Goal: Entertainment & Leisure: Consume media (video, audio)

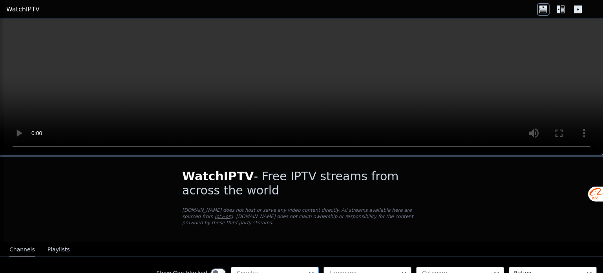
click at [277, 269] on div at bounding box center [271, 273] width 71 height 8
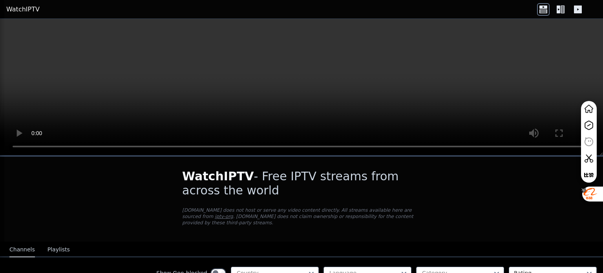
click at [584, 189] on div at bounding box center [583, 189] width 6 height 6
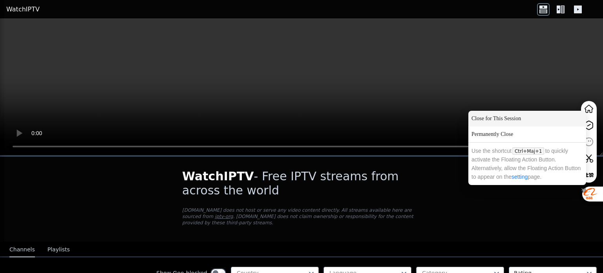
click at [498, 119] on div "Close for This Session" at bounding box center [527, 119] width 118 height 16
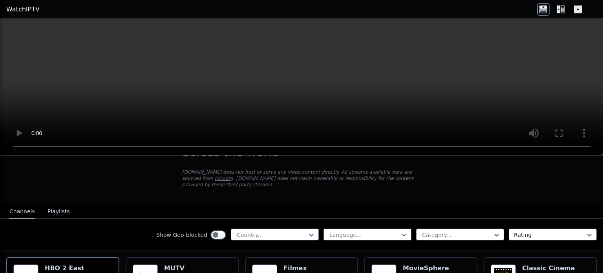
scroll to position [51, 0]
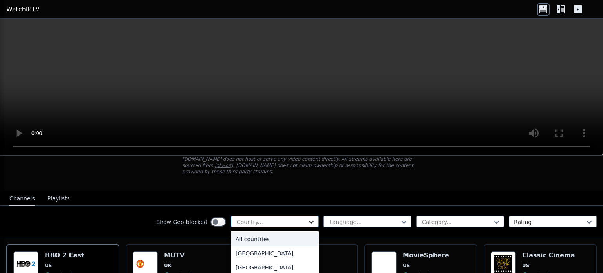
click at [307, 218] on icon at bounding box center [311, 222] width 8 height 8
type input "**"
click at [250, 246] on div "[GEOGRAPHIC_DATA]" at bounding box center [275, 253] width 88 height 14
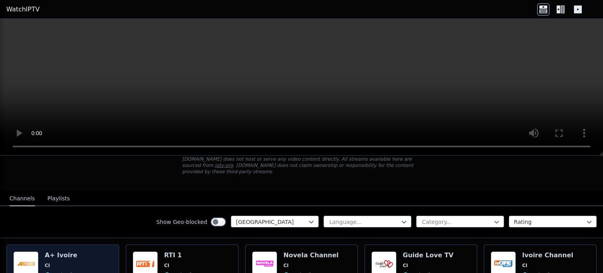
click at [58, 251] on h6 "A+ Ivoire" at bounding box center [62, 255] width 35 height 8
click at [28, 251] on img at bounding box center [25, 263] width 25 height 25
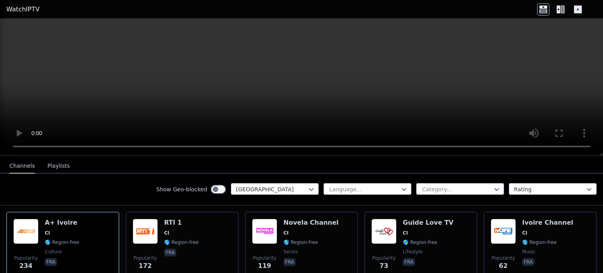
scroll to position [80, 0]
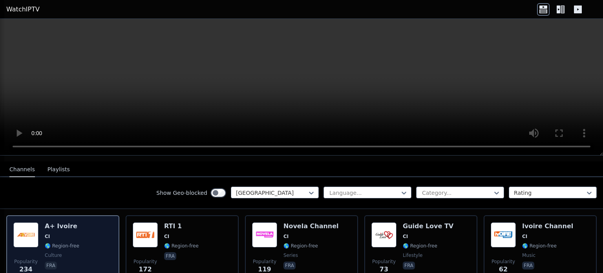
click at [48, 243] on span "🌎 Region-free" at bounding box center [62, 246] width 35 height 6
click at [67, 222] on h6 "A+ Ivoire" at bounding box center [62, 226] width 35 height 8
click at [66, 234] on div "A+ Ivoire CI 🌎 Region-free culture fra" at bounding box center [62, 250] width 35 height 57
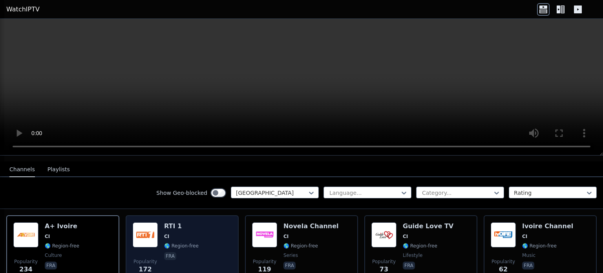
click at [175, 225] on div "RTI 1 CI 🌎 Region-free fra" at bounding box center [181, 250] width 35 height 57
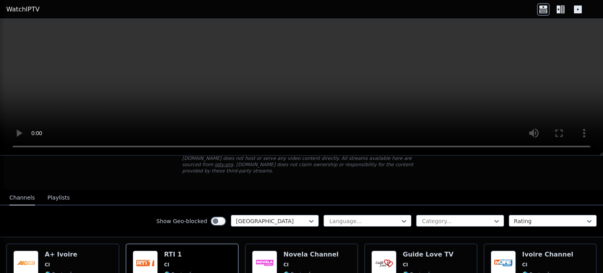
scroll to position [0, 0]
